Goal: Information Seeking & Learning: Learn about a topic

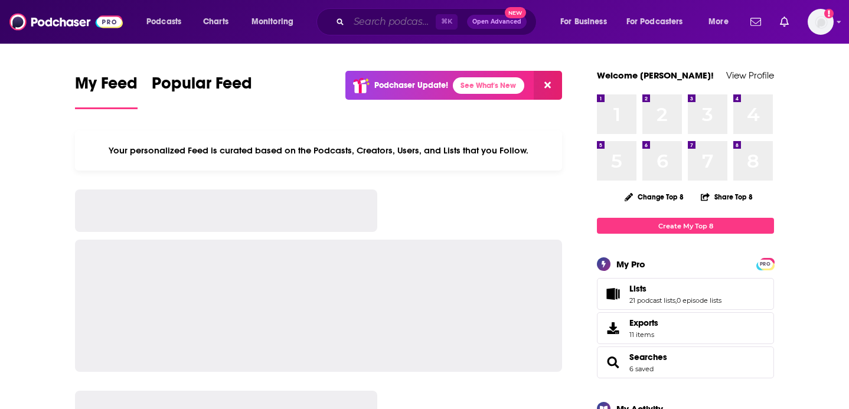
click at [387, 23] on input "Search podcasts, credits, & more..." at bounding box center [392, 21] width 87 height 19
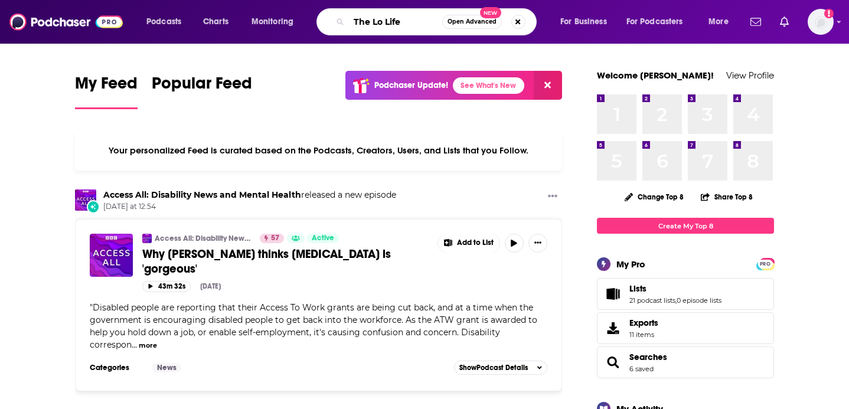
type input "The Lo Life"
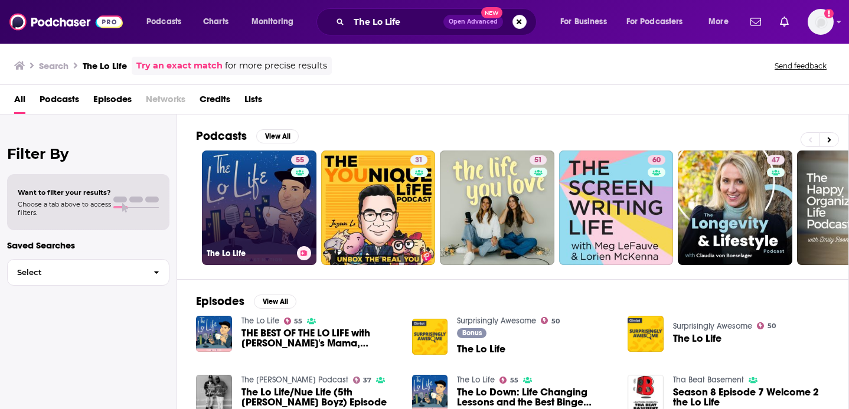
click at [249, 202] on link "55 The Lo Life" at bounding box center [259, 208] width 115 height 115
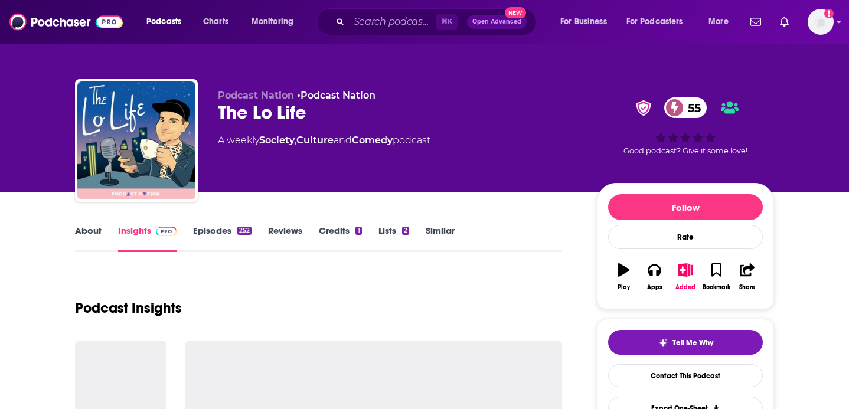
scroll to position [99, 0]
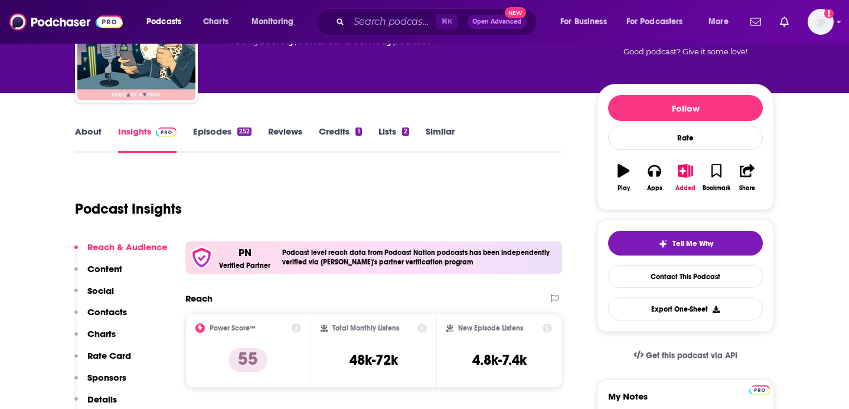
click at [86, 138] on link "About" at bounding box center [88, 139] width 27 height 27
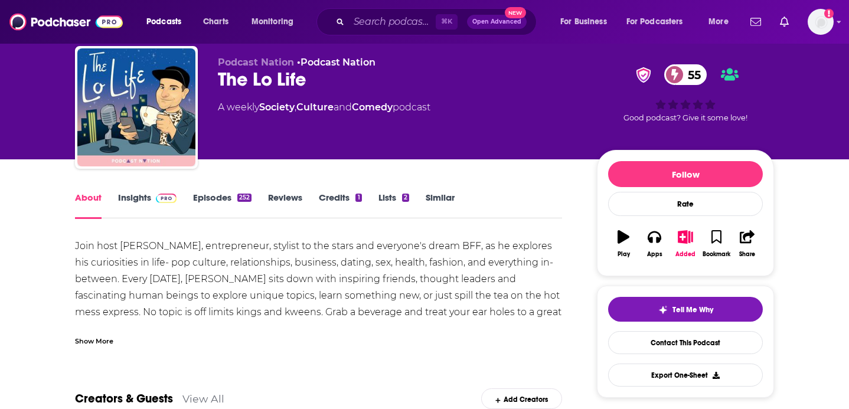
scroll to position [46, 0]
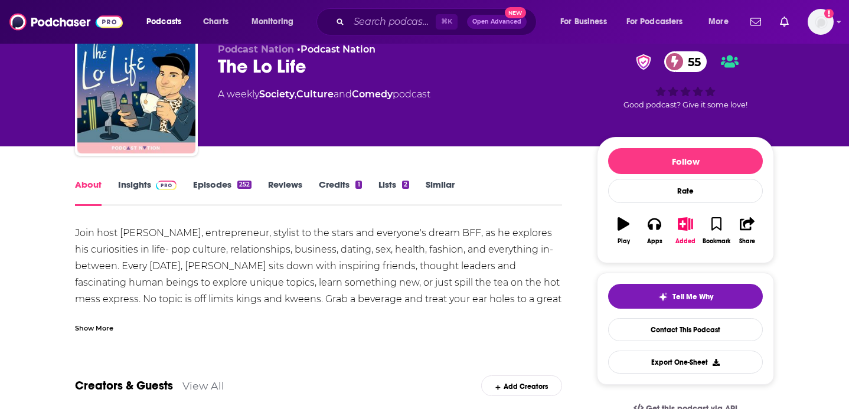
click at [101, 324] on div "Show More" at bounding box center [94, 327] width 38 height 11
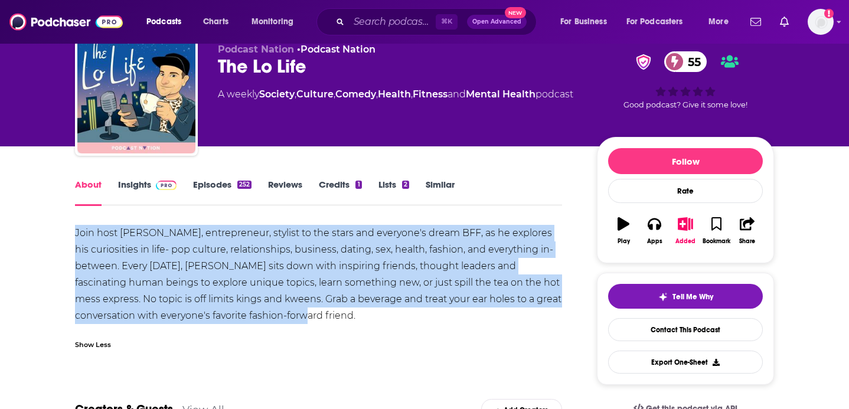
drag, startPoint x: 296, startPoint y: 314, endPoint x: 59, endPoint y: 233, distance: 250.8
copy div "Join host [PERSON_NAME], entrepreneur, stylist to the stars and everyone's drea…"
